Goal: Complete application form: Complete application form

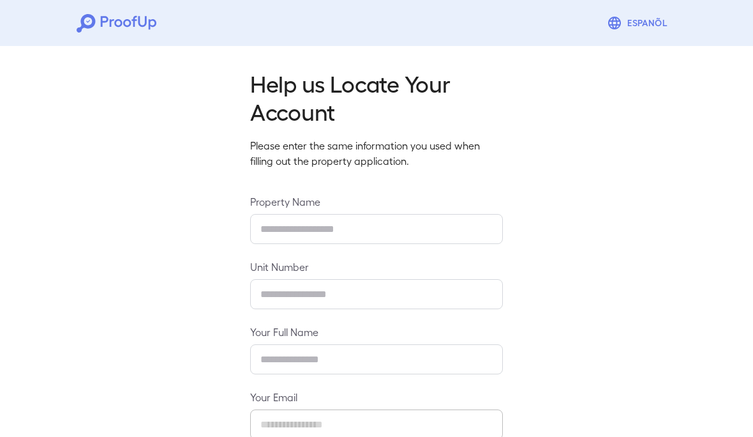
type input "*********"
type input "****"
type input "**********"
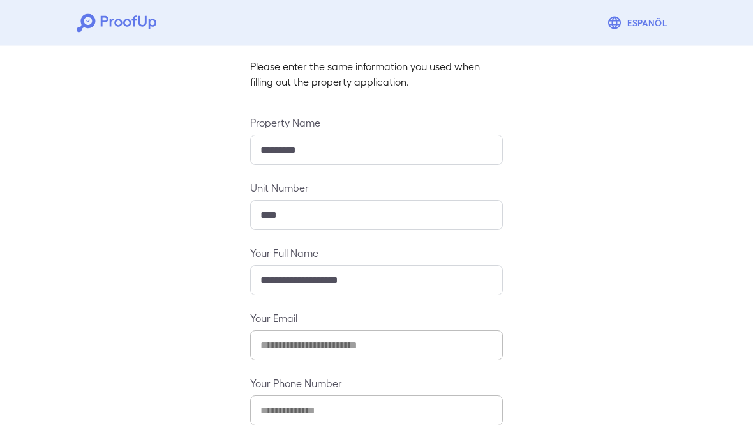
scroll to position [82, 0]
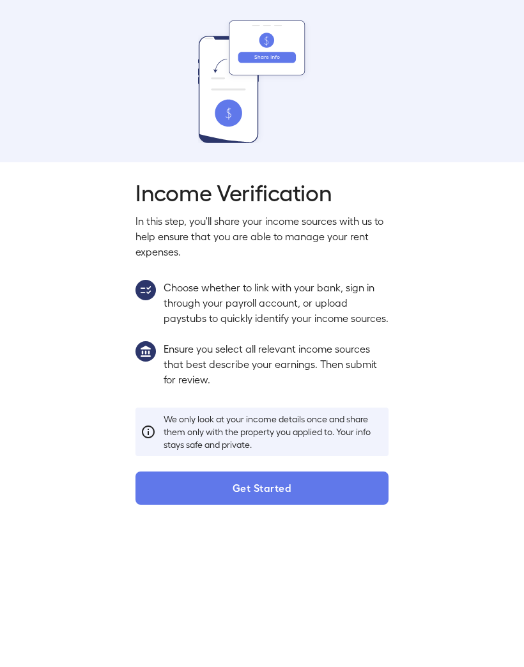
click at [334, 436] on button "Get Started" at bounding box center [261, 487] width 253 height 33
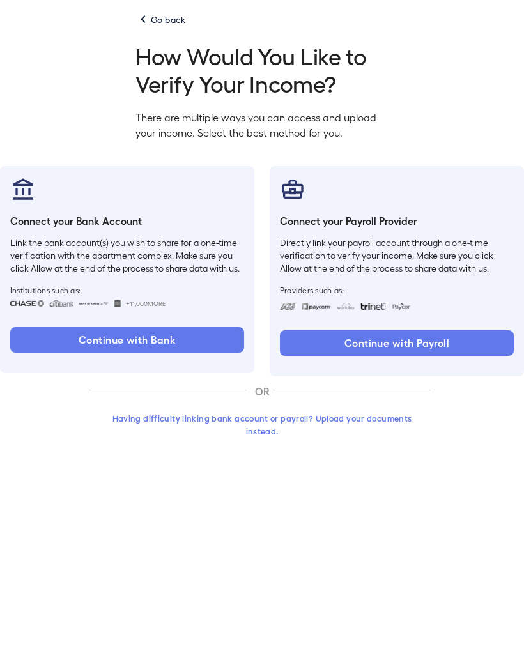
click at [163, 340] on button "Continue with Bank" at bounding box center [127, 340] width 234 height 26
click at [165, 335] on button "Continue with Bank" at bounding box center [127, 340] width 234 height 26
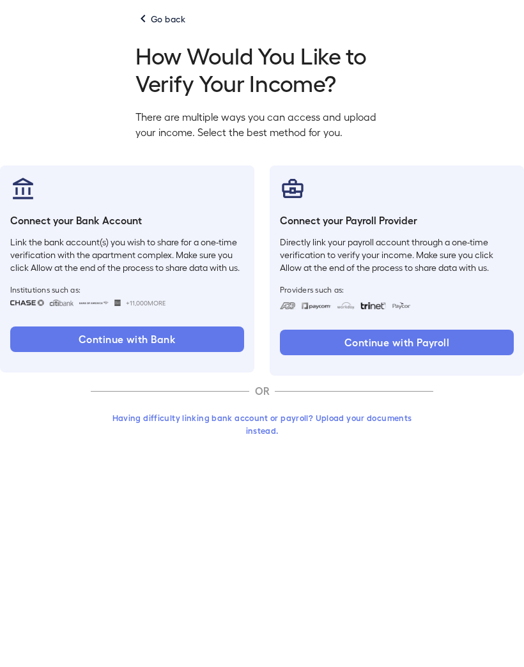
click at [176, 338] on button "Continue with Bank" at bounding box center [127, 340] width 234 height 26
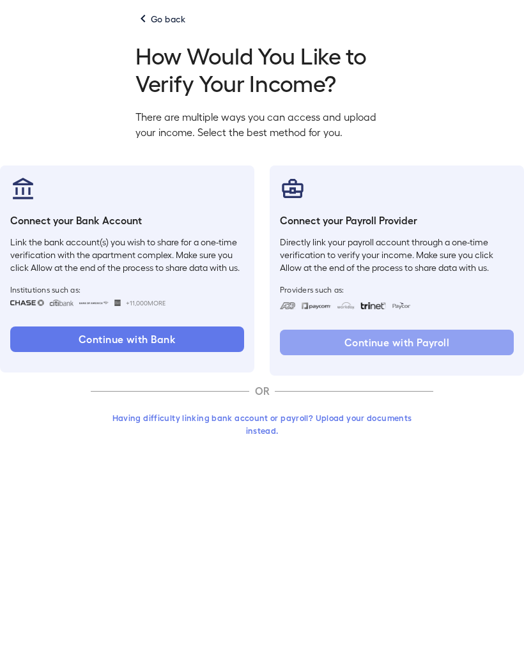
click at [447, 338] on button "Continue with Payroll" at bounding box center [397, 343] width 234 height 26
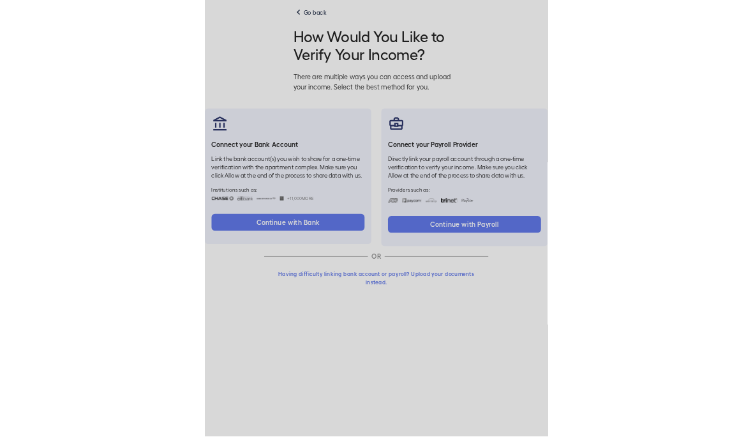
scroll to position [1, 0]
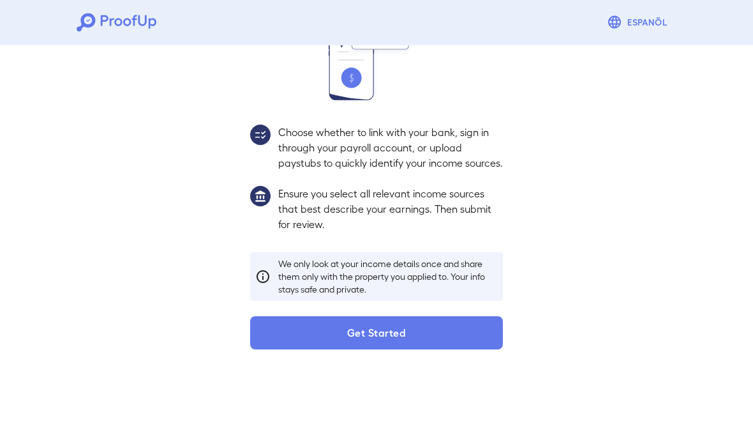
scroll to position [230, 0]
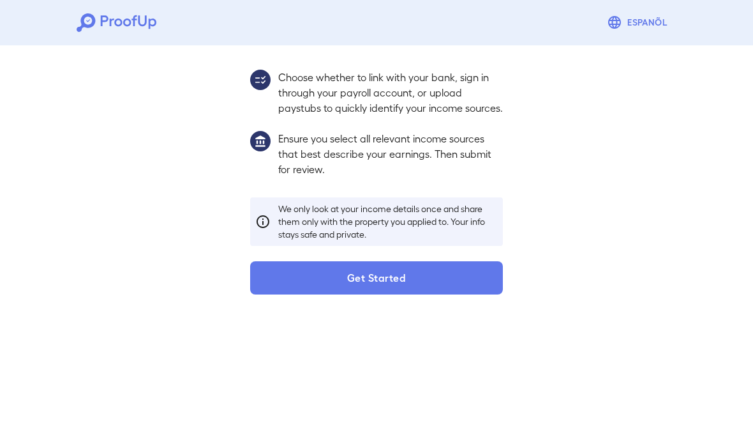
click at [441, 291] on button "Get Started" at bounding box center [376, 278] width 253 height 33
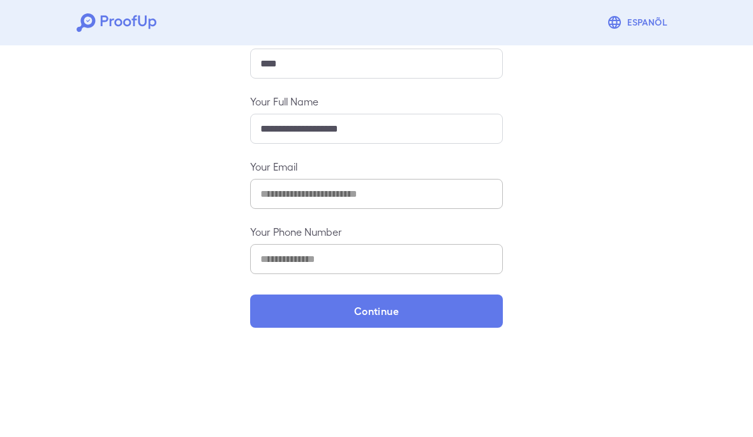
scroll to position [137, 0]
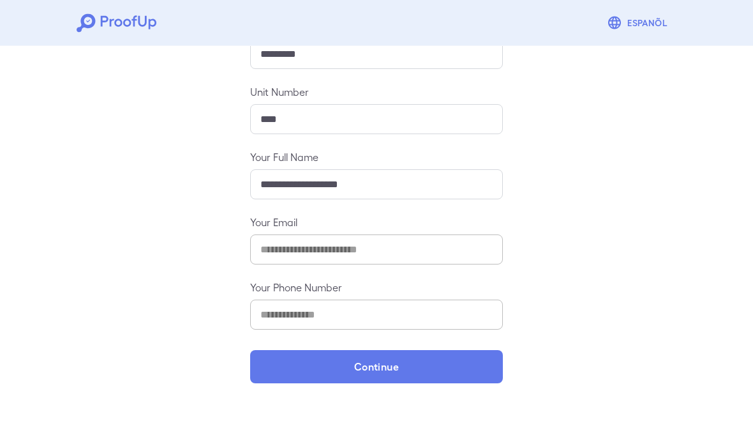
click at [438, 372] on button "Continue" at bounding box center [376, 367] width 253 height 33
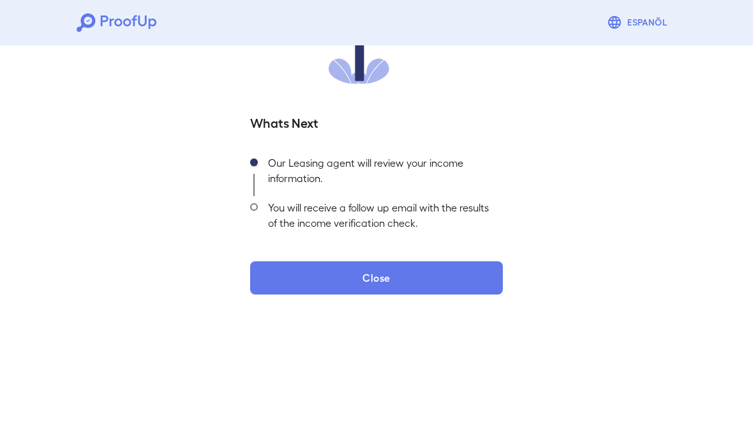
scroll to position [230, 0]
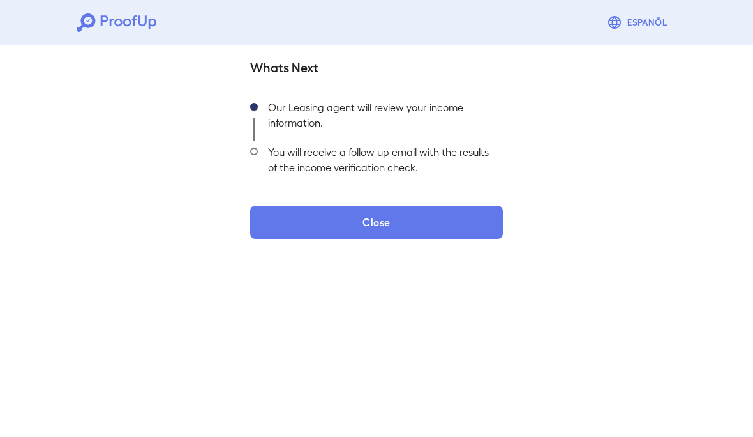
click at [433, 221] on button "Close" at bounding box center [376, 222] width 253 height 33
click at [400, 213] on button "Close" at bounding box center [376, 222] width 253 height 33
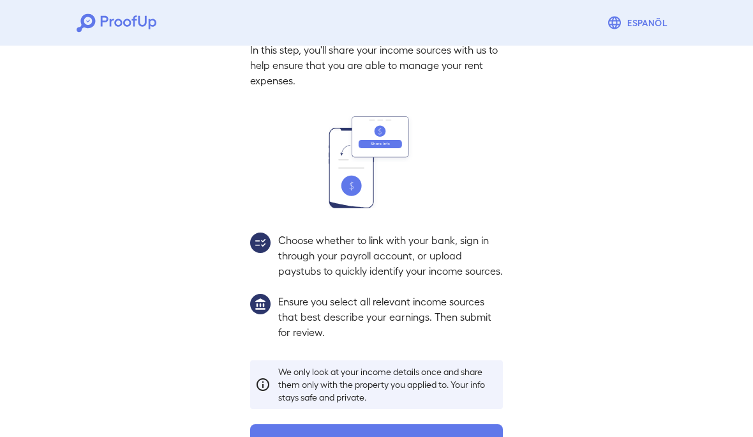
click at [448, 436] on button "Get Started" at bounding box center [376, 441] width 253 height 33
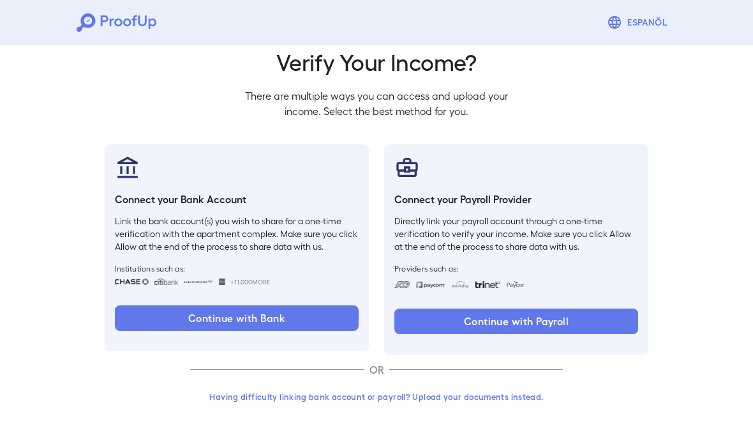
click at [554, 317] on button "Continue with Payroll" at bounding box center [517, 322] width 244 height 26
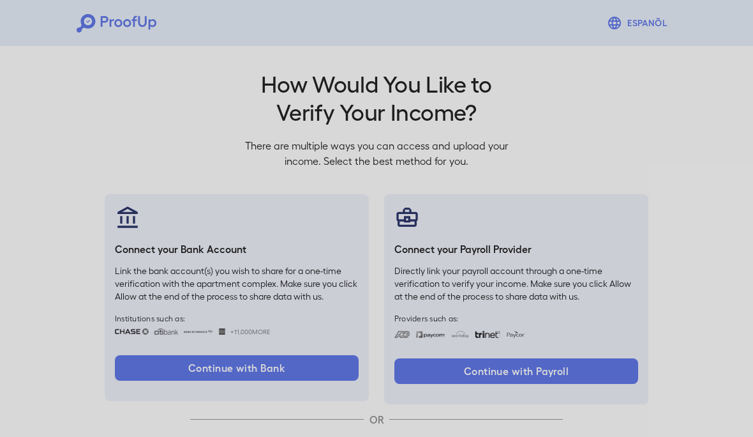
scroll to position [0, 0]
